Goal: Information Seeking & Learning: Learn about a topic

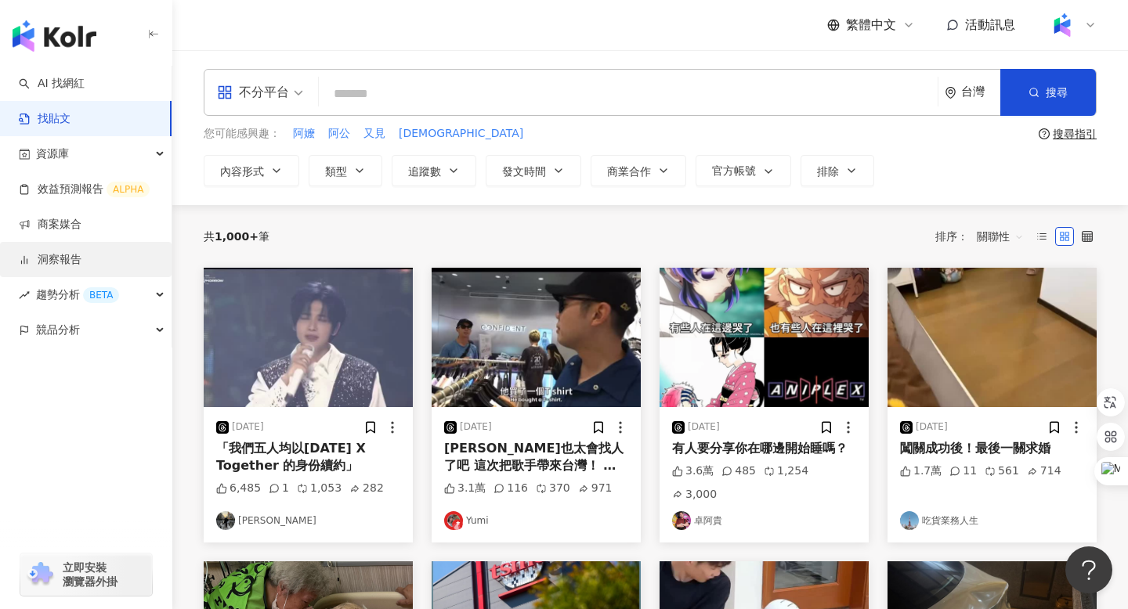
click at [56, 266] on link "洞察報告" at bounding box center [50, 260] width 63 height 16
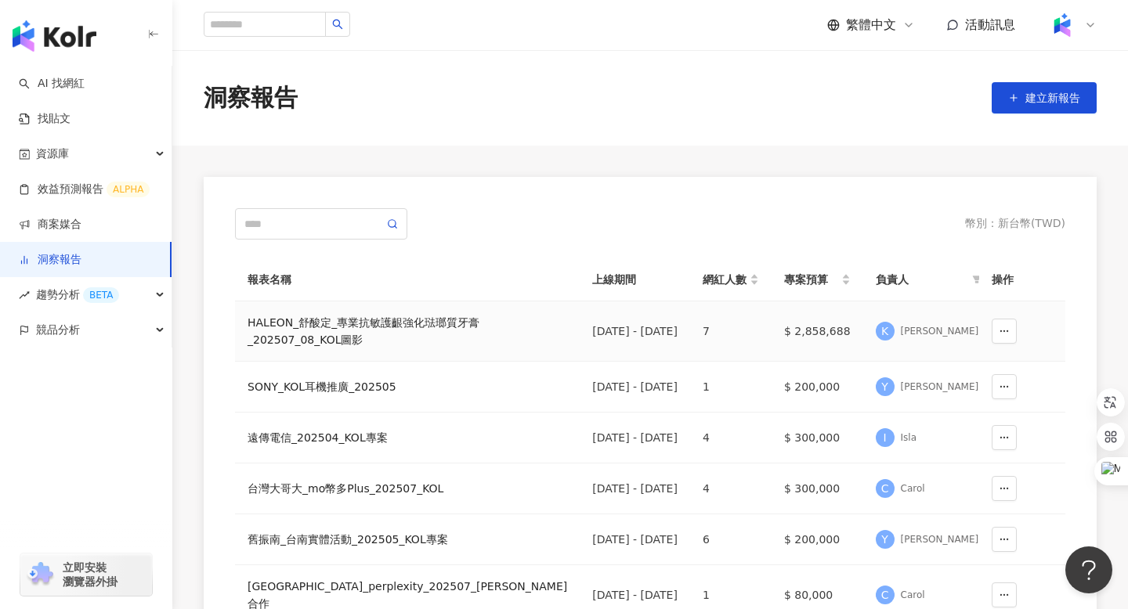
click at [334, 320] on div "HALEON_舒酸定_專業抗敏護齦強化琺瑯質牙膏_202507_08_KOL圖影" at bounding box center [408, 331] width 320 height 34
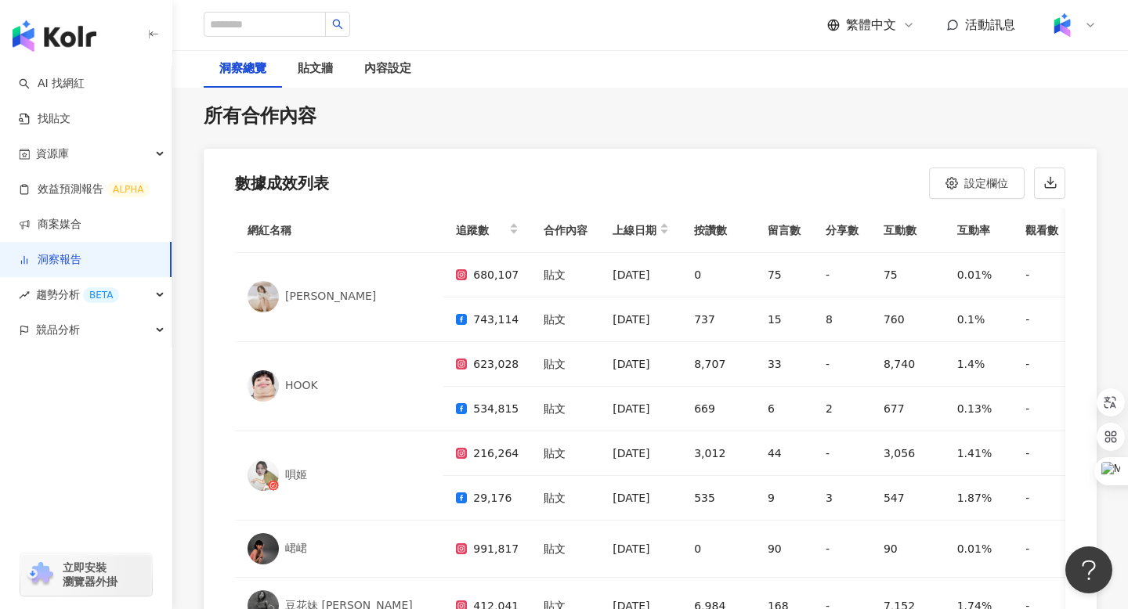
scroll to position [4624, 0]
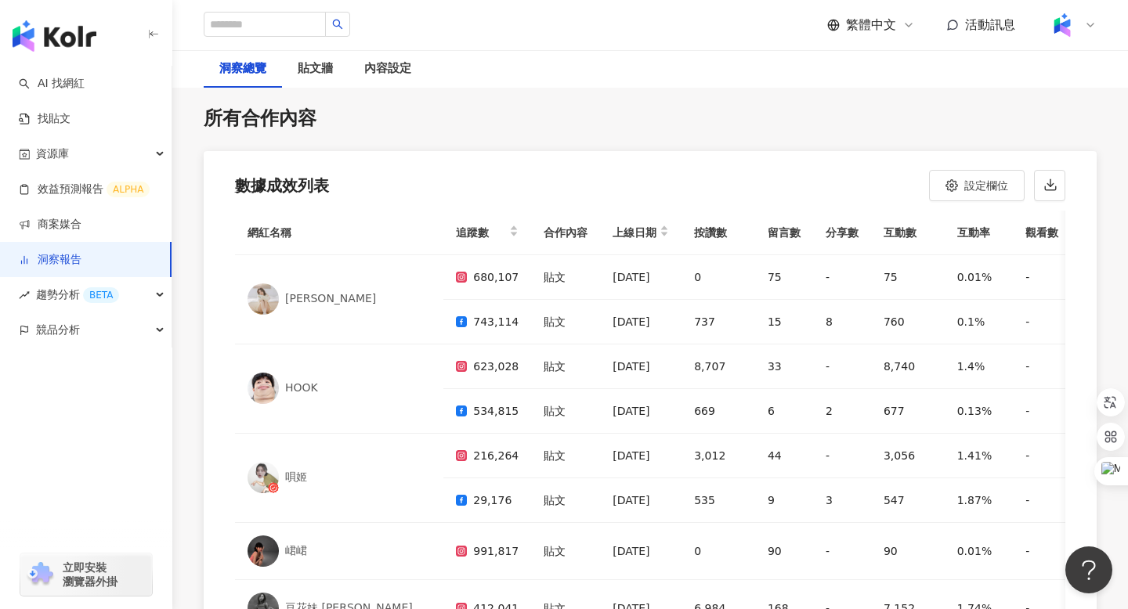
click at [60, 261] on link "洞察報告" at bounding box center [50, 260] width 63 height 16
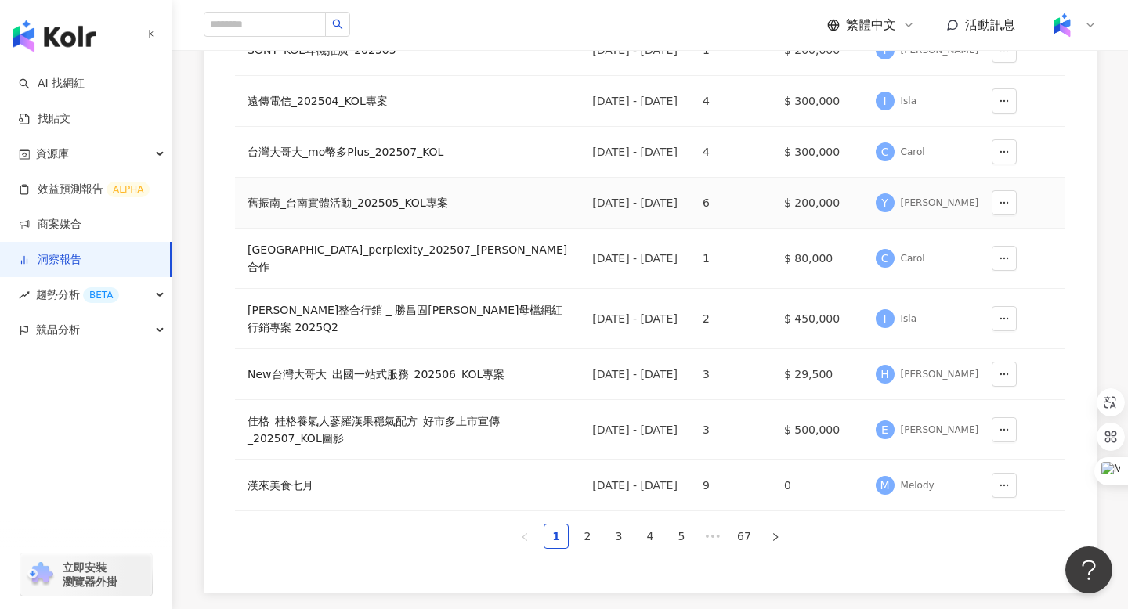
scroll to position [340, 0]
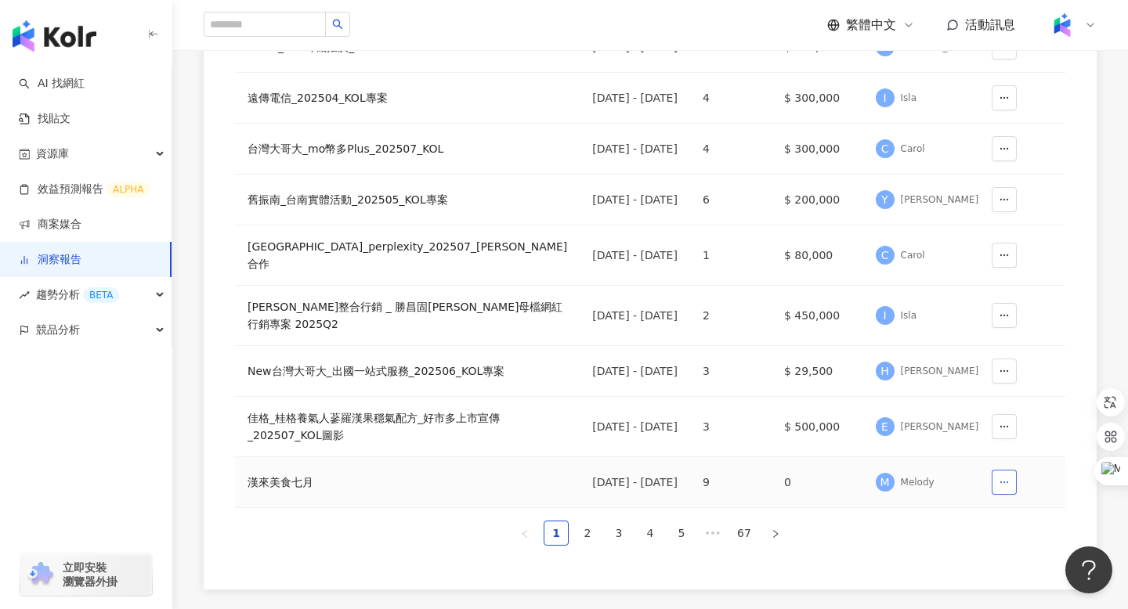
click at [1006, 488] on icon "button" at bounding box center [1004, 482] width 11 height 11
click at [580, 175] on td "[DATE] - [DATE]" at bounding box center [635, 149] width 110 height 51
click at [60, 120] on link "找貼文" at bounding box center [45, 119] width 52 height 16
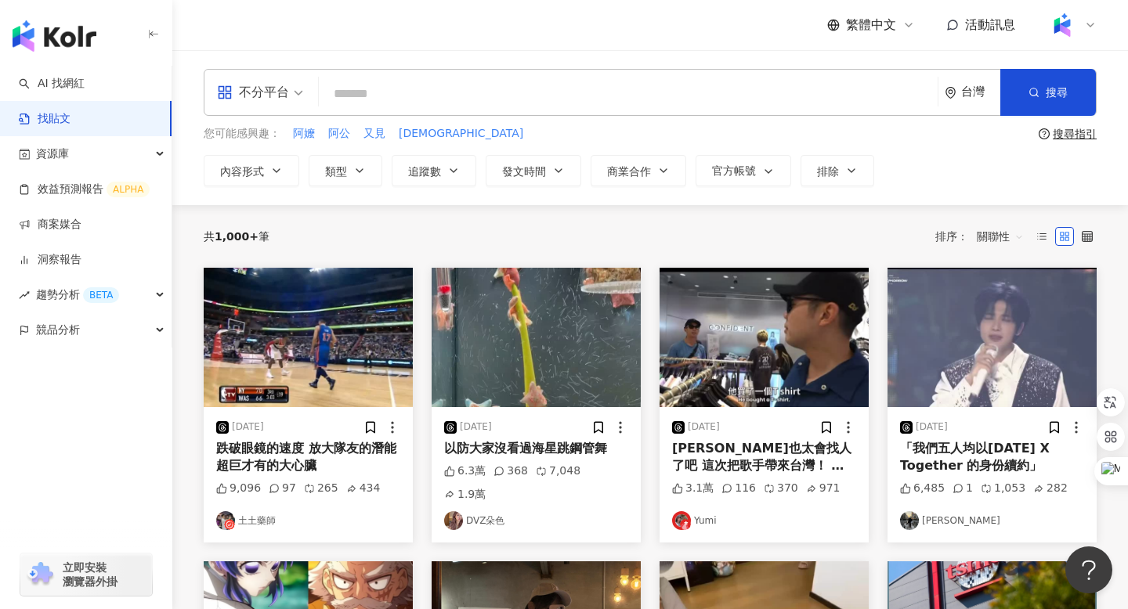
click at [331, 452] on div "跌破眼鏡的速度 放大隊友的潛能 超巨才有的大心臟" at bounding box center [308, 457] width 184 height 35
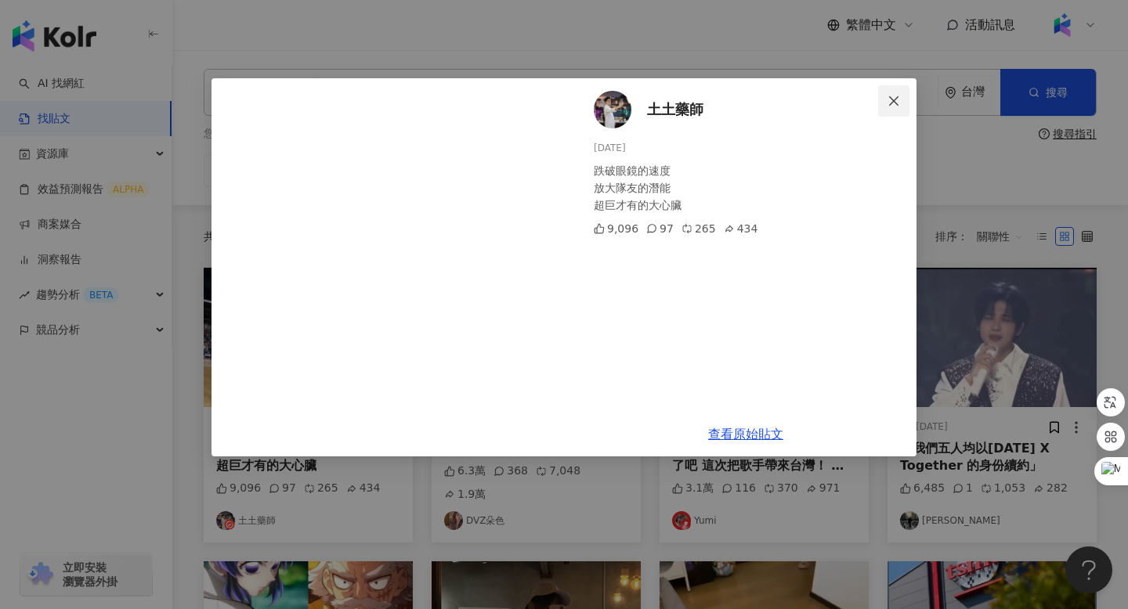
click at [894, 99] on icon "close" at bounding box center [893, 100] width 9 height 9
